Goal: Find specific page/section: Find specific page/section

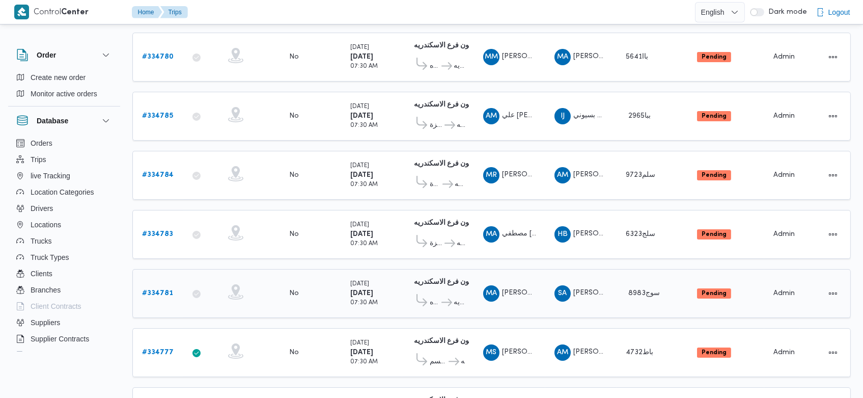
scroll to position [151, 0]
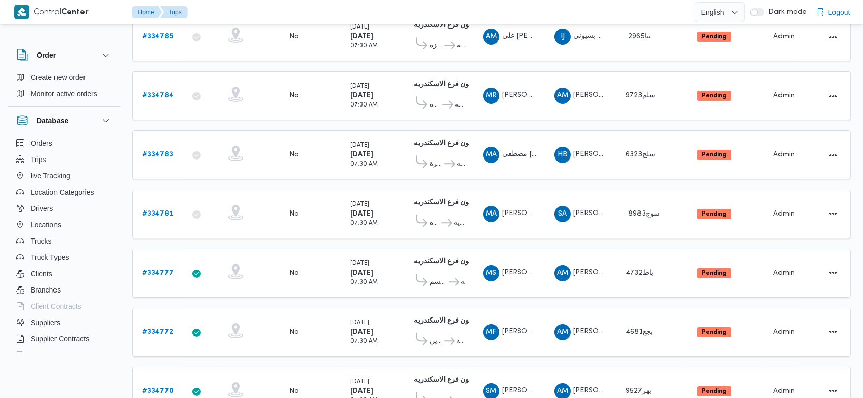
scroll to position [229, 0]
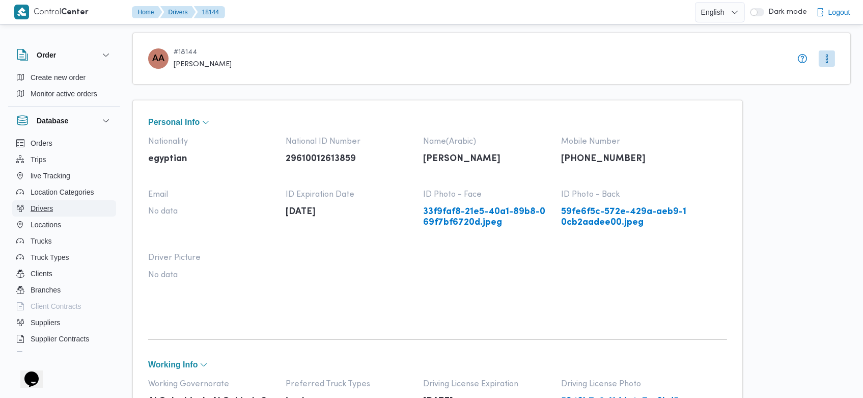
click at [45, 205] on span "Drivers" at bounding box center [42, 208] width 22 height 12
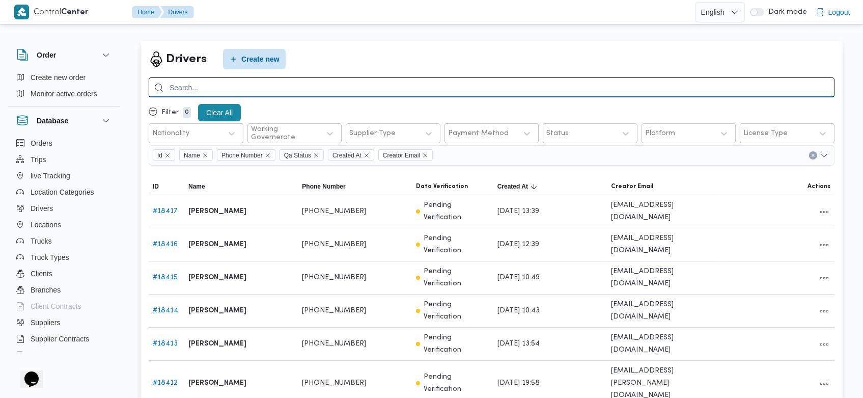
click at [655, 81] on input "search" at bounding box center [492, 87] width 686 height 20
type input "l"
type input "محمود سيد"
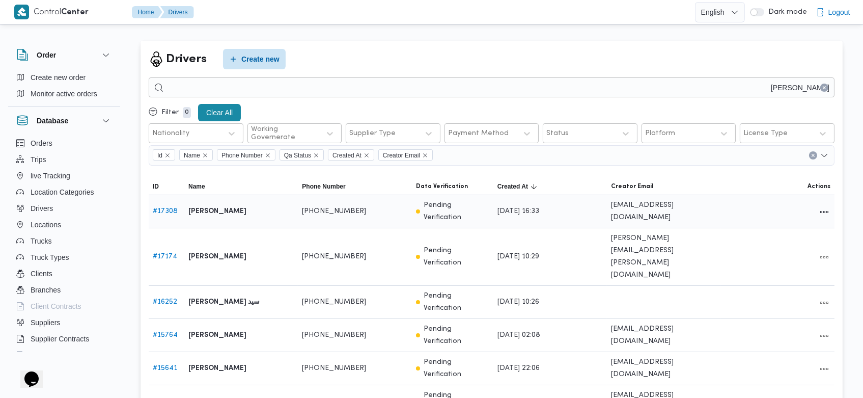
click at [166, 205] on span "# 17308" at bounding box center [165, 211] width 25 height 12
click at [167, 208] on link "# 17308" at bounding box center [165, 211] width 25 height 7
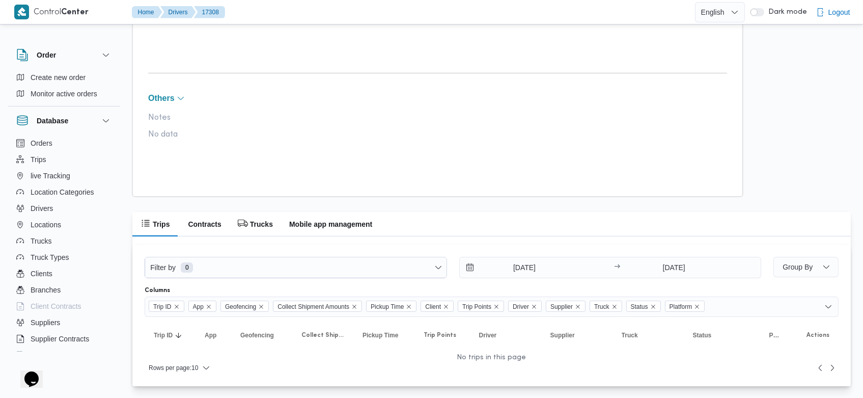
scroll to position [575, 0]
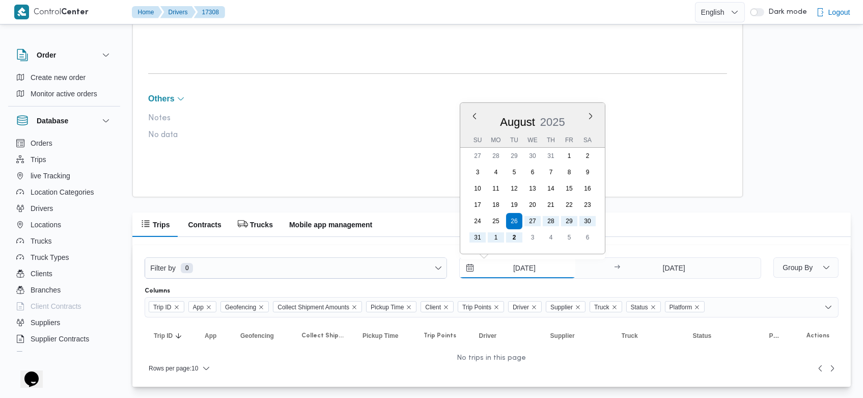
click at [508, 269] on input "26/8/2025" at bounding box center [518, 268] width 116 height 20
click at [472, 108] on div "August 2025" at bounding box center [532, 120] width 145 height 26
click at [478, 114] on button "Previous Month" at bounding box center [474, 116] width 10 height 10
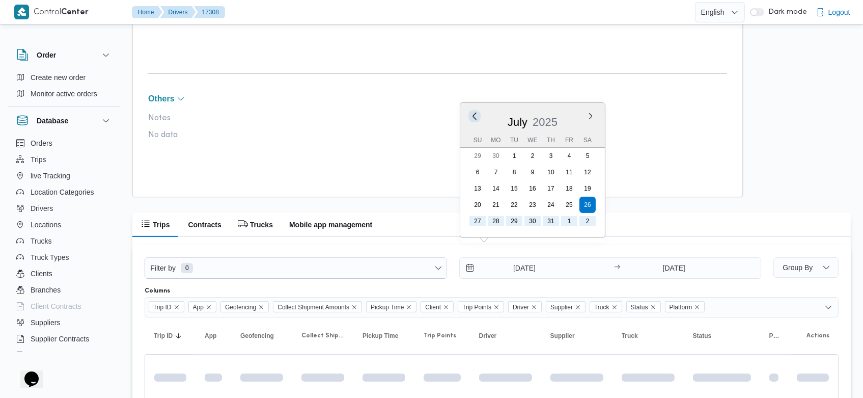
click at [478, 114] on button "Previous Month" at bounding box center [474, 116] width 10 height 10
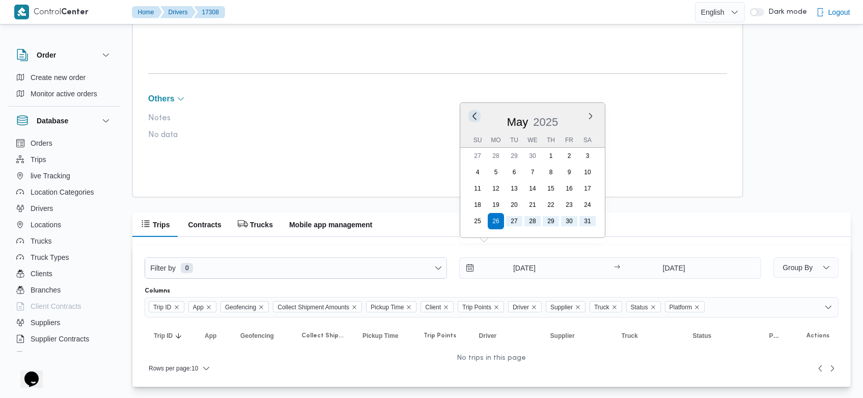
scroll to position [575, 0]
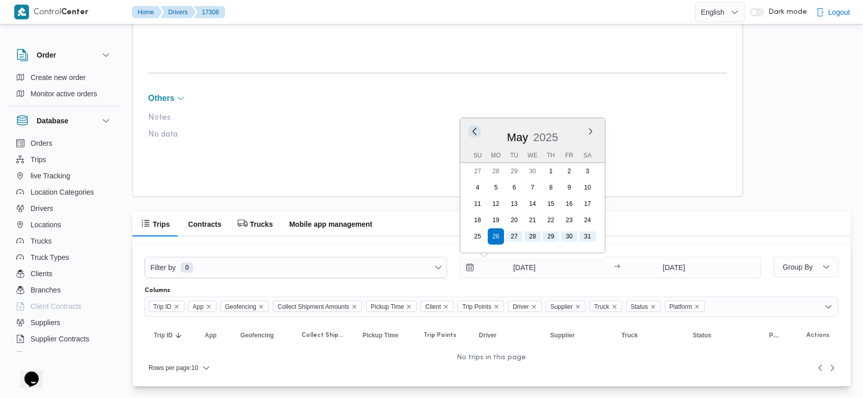
click at [479, 129] on button "Previous Month" at bounding box center [474, 131] width 10 height 10
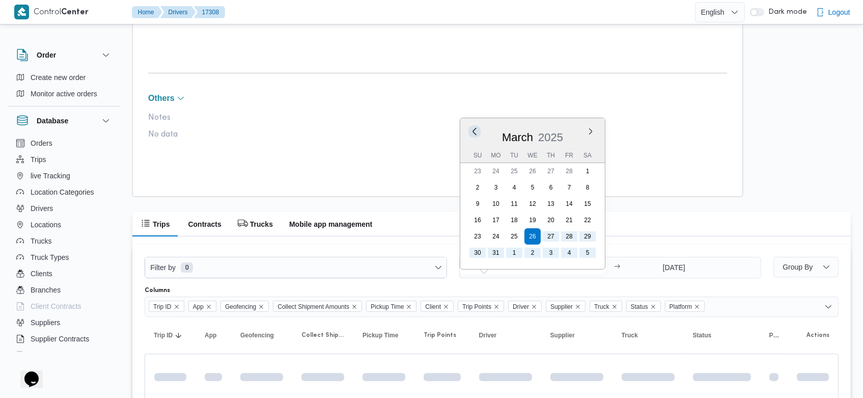
click at [479, 129] on button "Previous Month" at bounding box center [474, 131] width 10 height 10
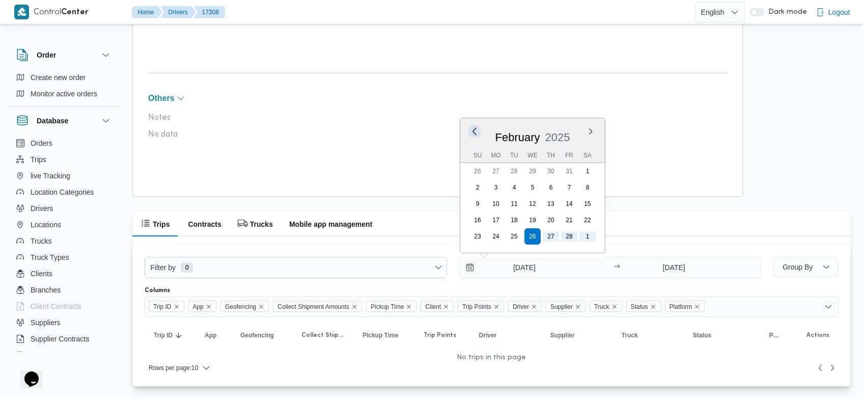
click at [479, 129] on button "Previous Month" at bounding box center [474, 131] width 10 height 10
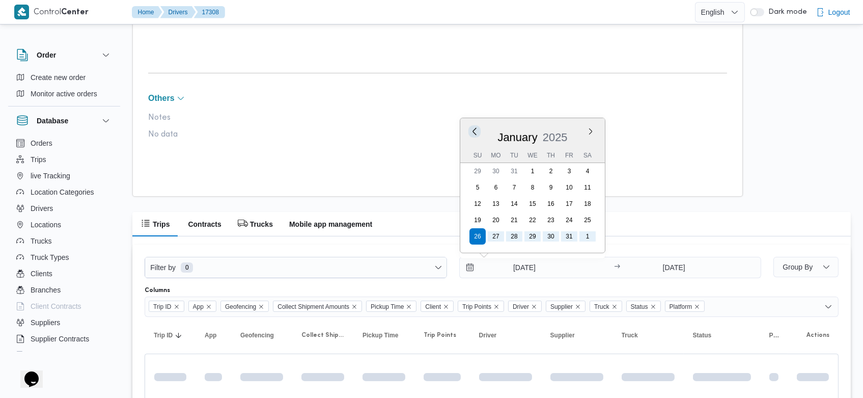
click at [479, 129] on button "Previous Month" at bounding box center [474, 131] width 10 height 10
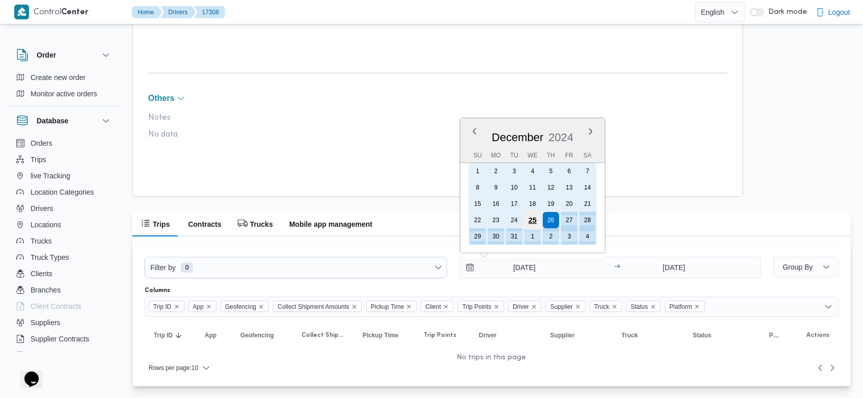
click at [531, 216] on div "25" at bounding box center [531, 219] width 19 height 19
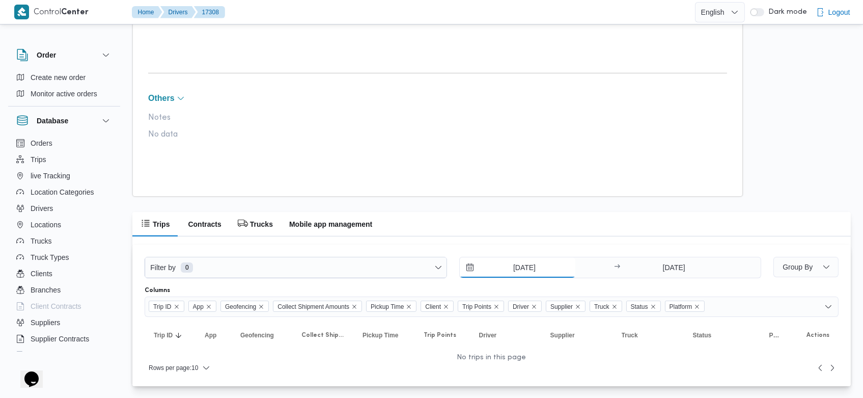
click at [504, 267] on input "25/12/2024" at bounding box center [518, 267] width 116 height 20
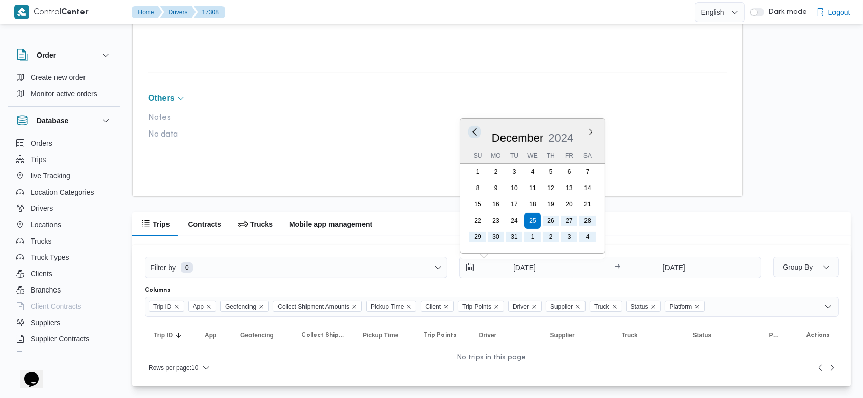
click at [471, 132] on button "Previous Month" at bounding box center [474, 132] width 10 height 10
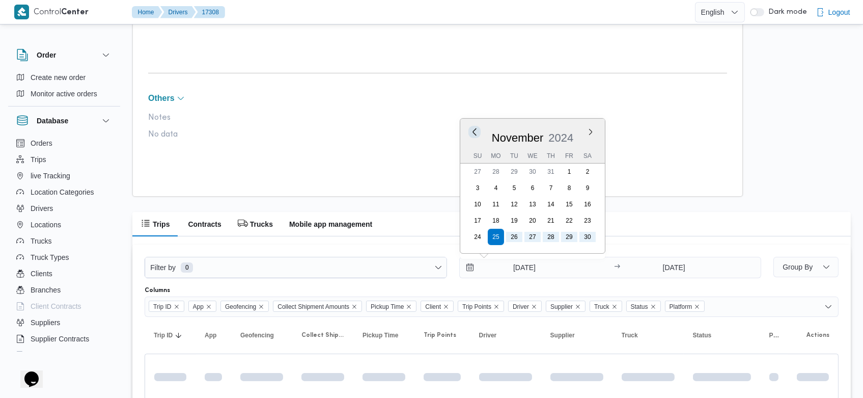
click at [471, 132] on button "Previous Month" at bounding box center [474, 132] width 10 height 10
type input "25/7/2024"
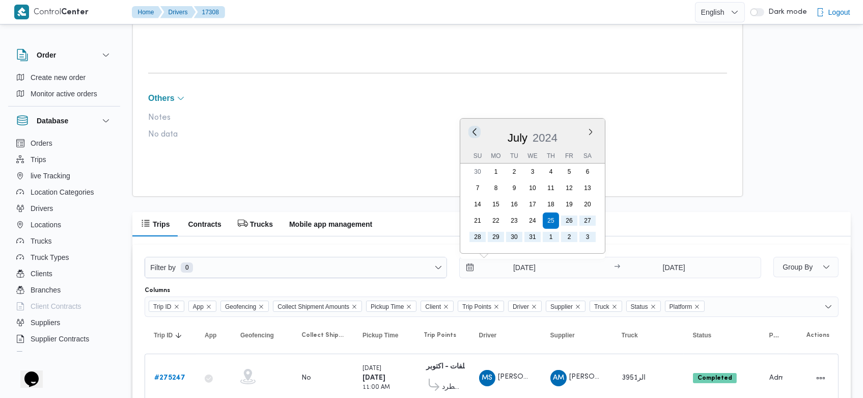
scroll to position [625, 0]
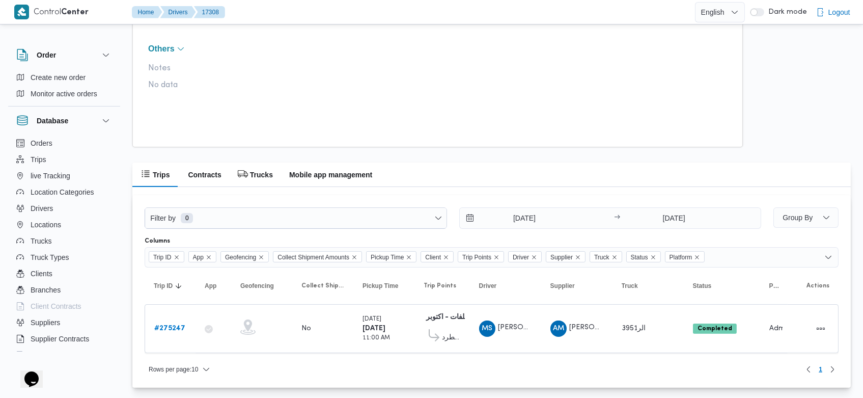
click at [629, 358] on div "Rows per page : 10 1" at bounding box center [491, 369] width 706 height 24
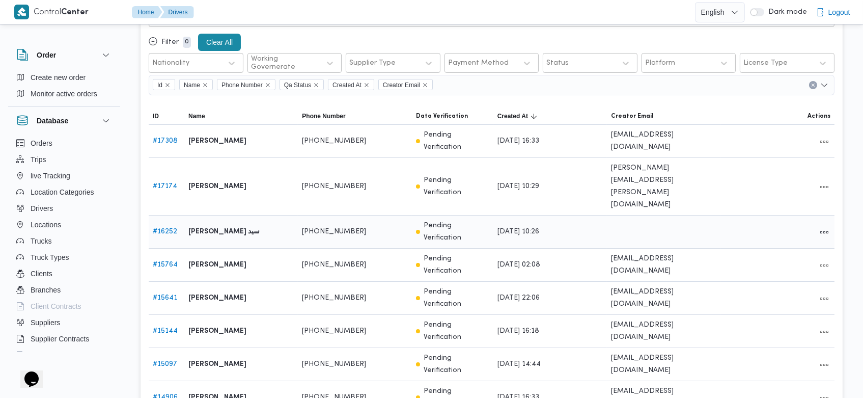
scroll to position [81, 0]
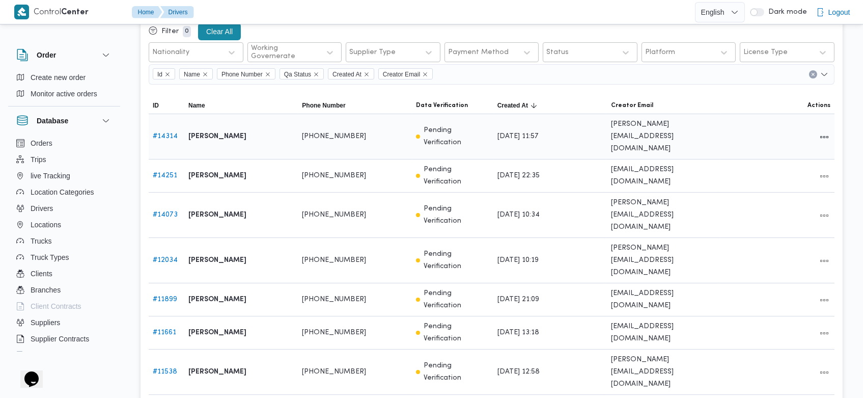
click at [174, 133] on link "# 14314" at bounding box center [165, 136] width 25 height 7
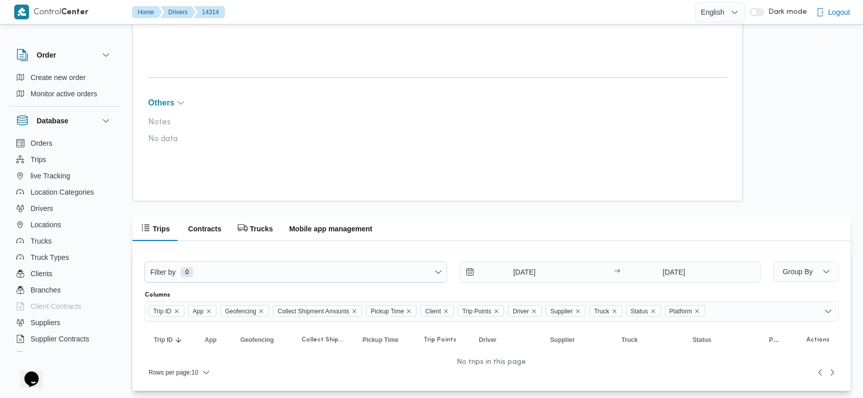
scroll to position [575, 0]
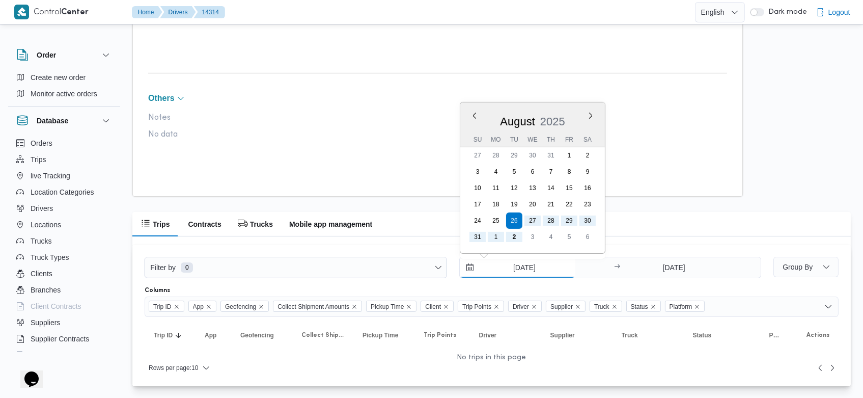
click at [506, 264] on input "26/8/2025" at bounding box center [518, 267] width 116 height 20
click at [477, 112] on button "Previous Month" at bounding box center [474, 115] width 10 height 10
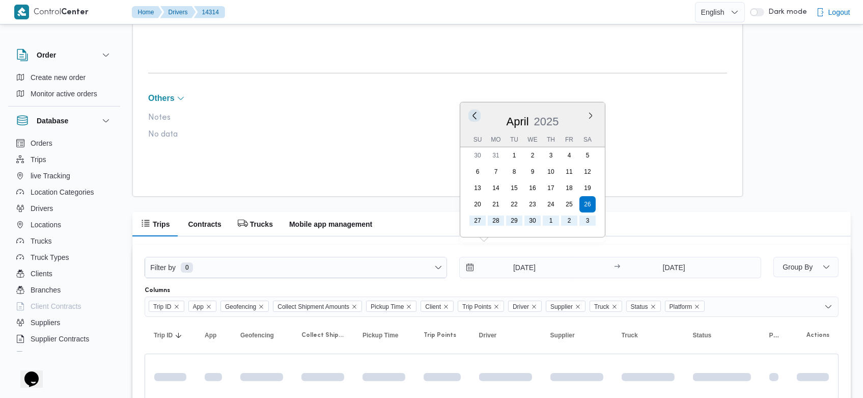
click at [477, 112] on button "Previous Month" at bounding box center [474, 115] width 10 height 10
type input "26/12/2024"
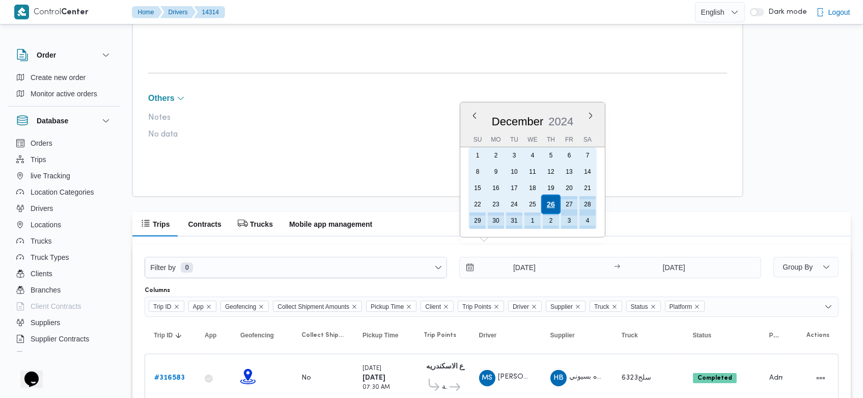
click at [546, 204] on div "26" at bounding box center [550, 203] width 19 height 19
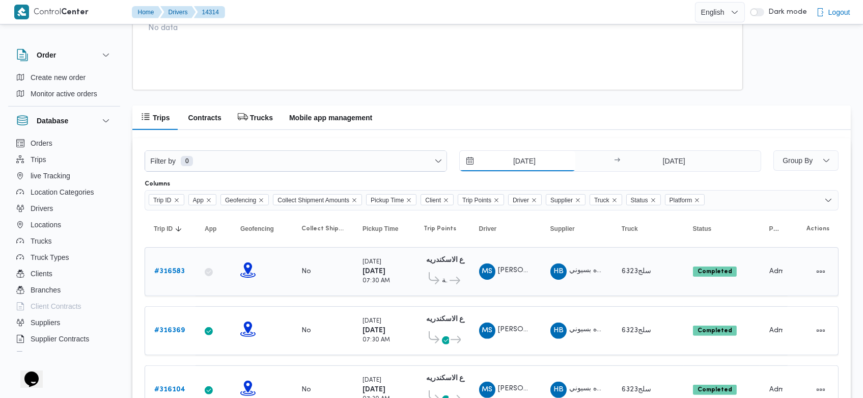
scroll to position [713, 0]
